Goal: Transaction & Acquisition: Obtain resource

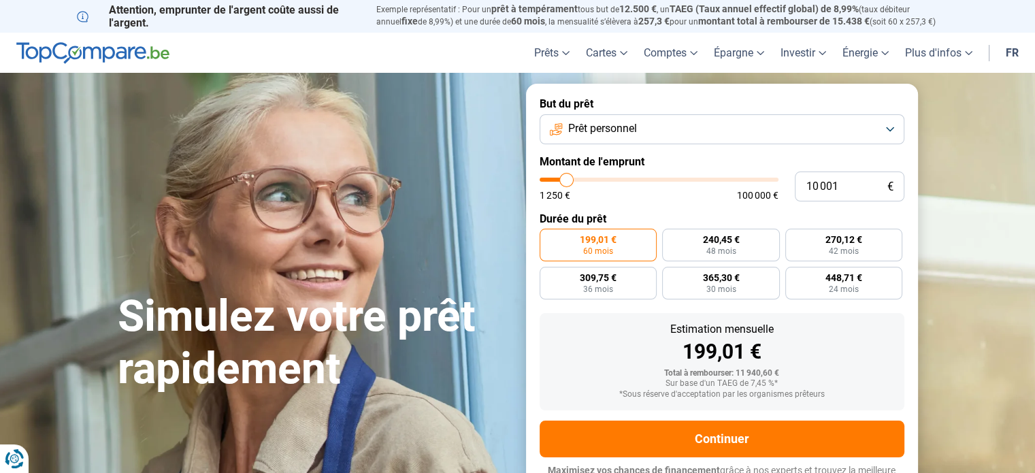
click at [754, 120] on button "Prêt personnel" at bounding box center [722, 129] width 365 height 30
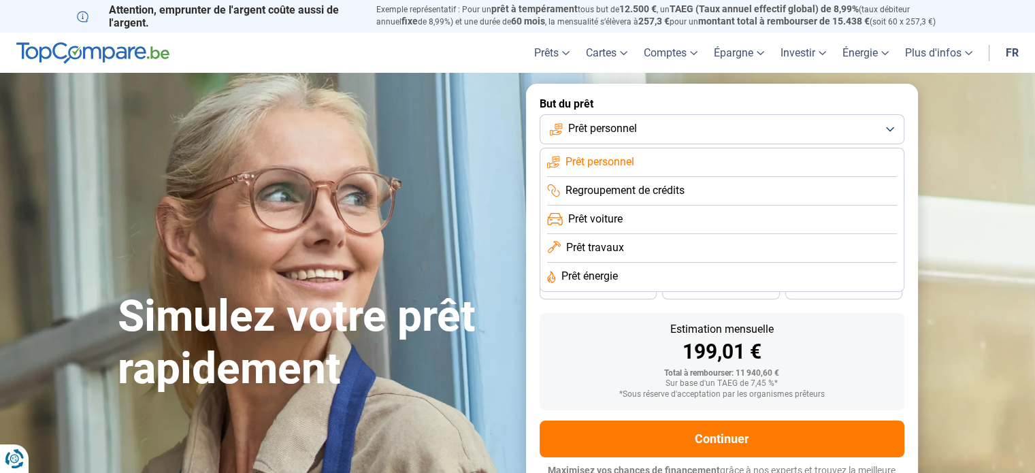
click at [655, 246] on li "Prêt travaux" at bounding box center [722, 248] width 350 height 29
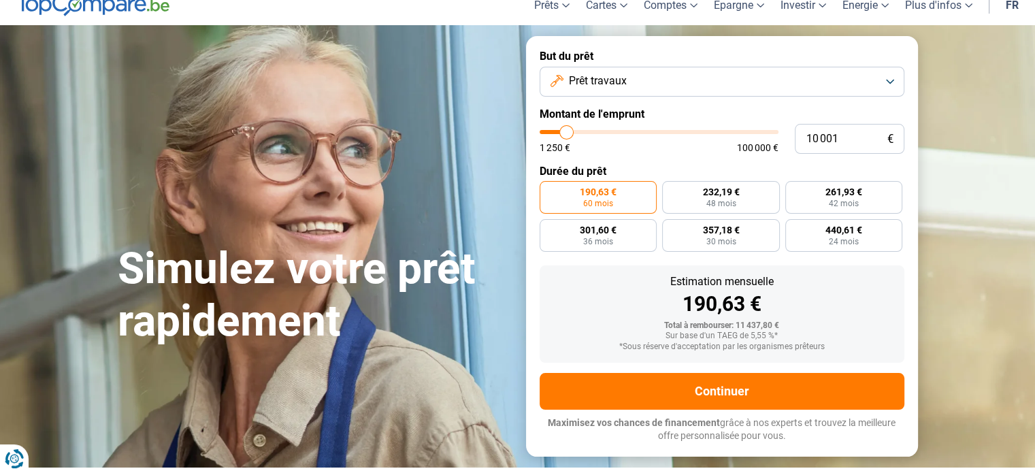
scroll to position [48, 0]
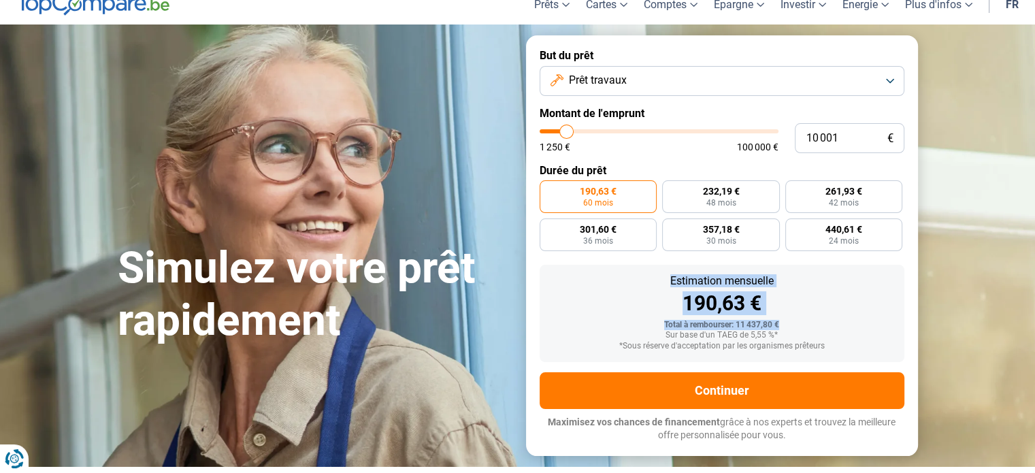
drag, startPoint x: 645, startPoint y: 274, endPoint x: 789, endPoint y: 335, distance: 156.5
click at [789, 335] on div "Estimation mensuelle 190,63 € Total à rembourser: 11 437,80 € Sur base d'un TAE…" at bounding box center [722, 313] width 365 height 97
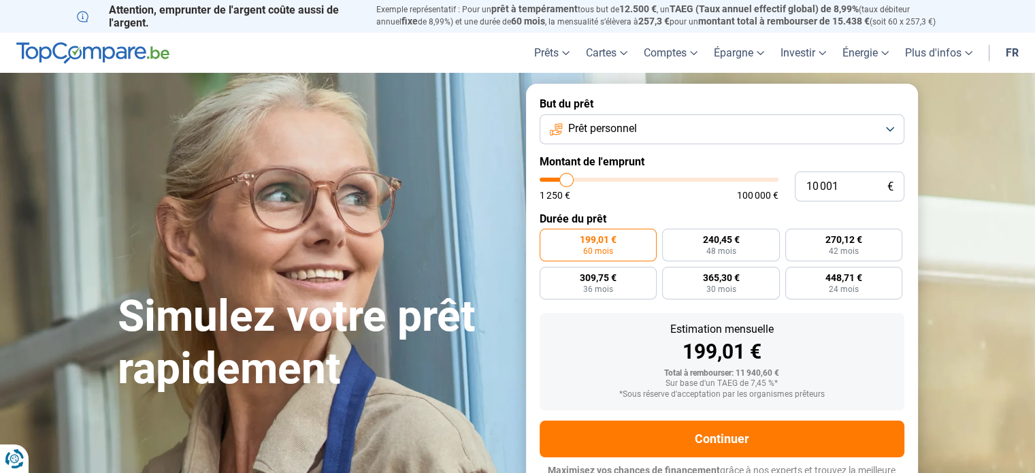
click at [593, 135] on span "Prêt personnel" at bounding box center [602, 128] width 69 height 15
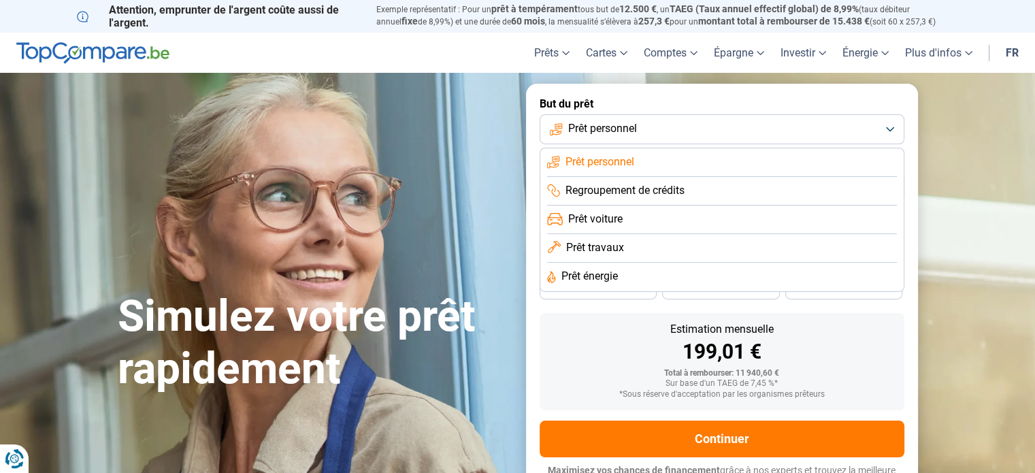
click at [590, 245] on span "Prêt travaux" at bounding box center [595, 247] width 58 height 15
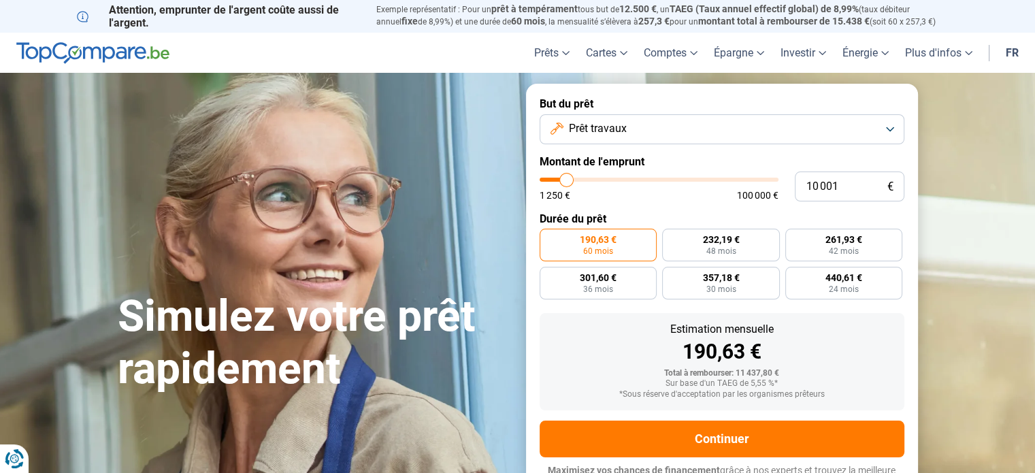
scroll to position [18, 0]
